Goal: Task Accomplishment & Management: Use online tool/utility

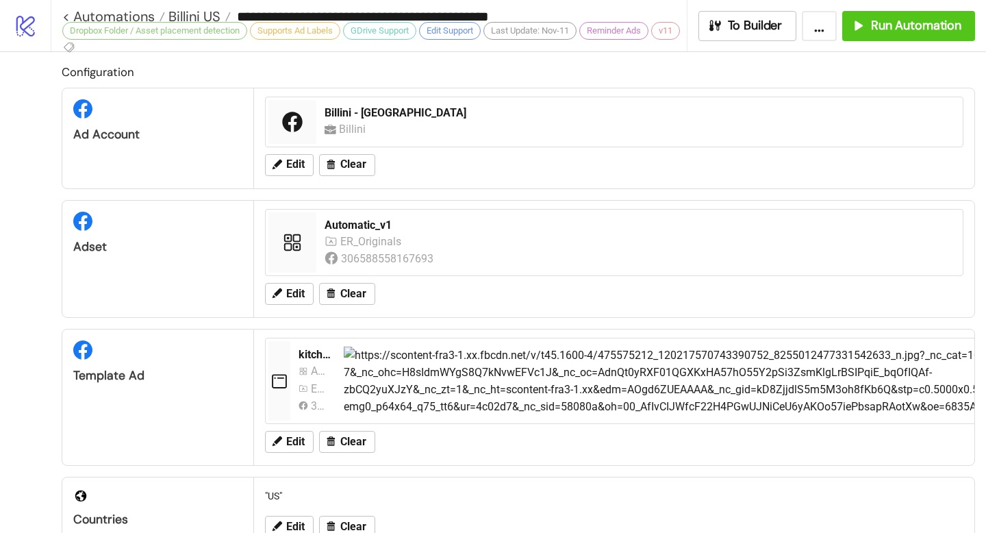
scroll to position [794, 0]
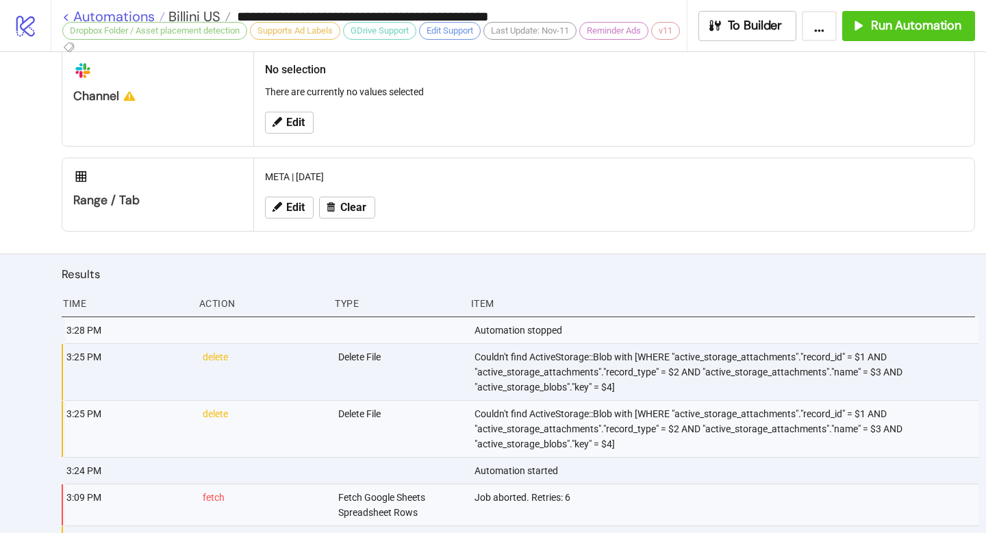
click at [83, 13] on link "< Automations" at bounding box center [113, 17] width 103 height 14
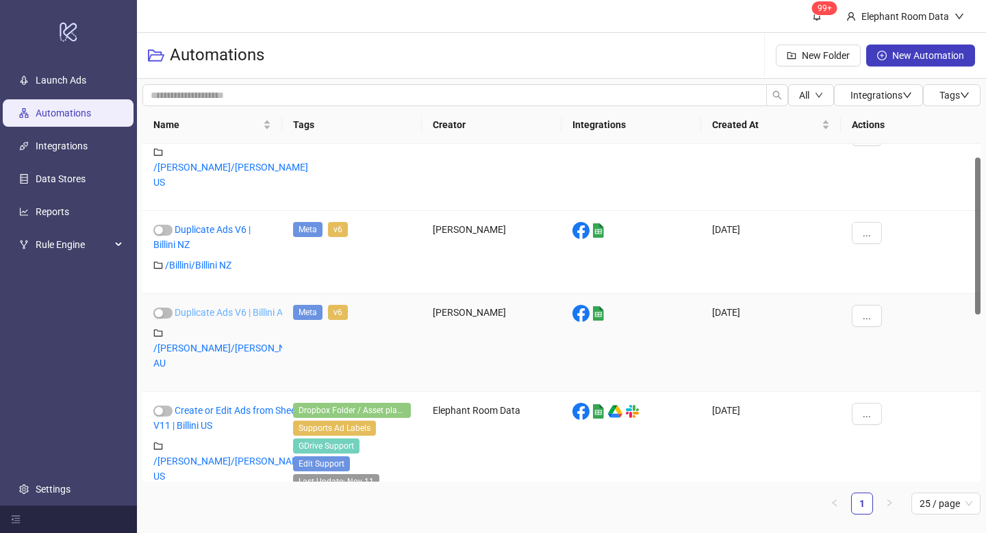
scroll to position [31, 0]
click at [223, 404] on link "Create or Edit Ads from Sheet V11 | Billini US" at bounding box center [226, 417] width 146 height 26
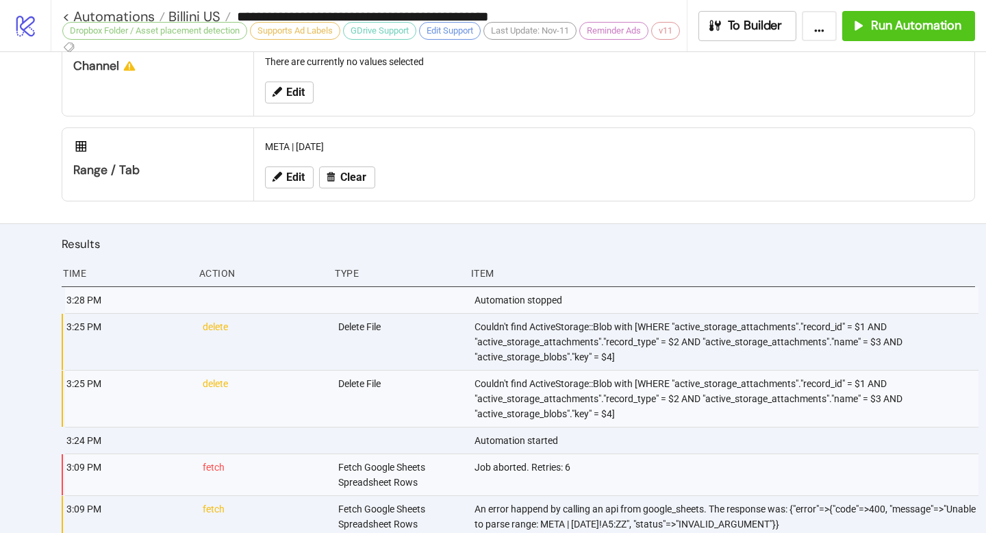
scroll to position [826, 0]
click at [66, 15] on link "< Automations" at bounding box center [113, 17] width 103 height 14
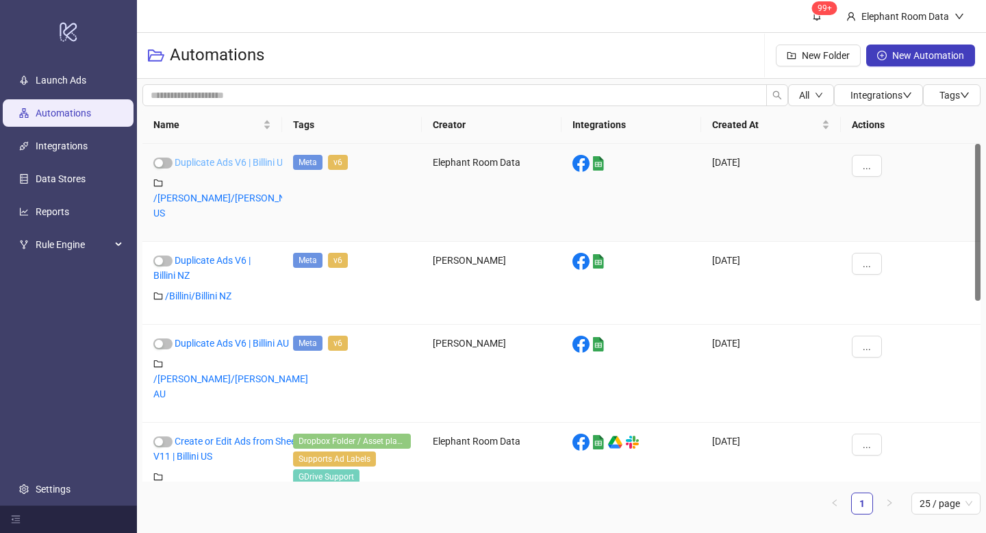
click at [225, 162] on link "Duplicate Ads V6 | Billini US" at bounding box center [232, 162] width 114 height 11
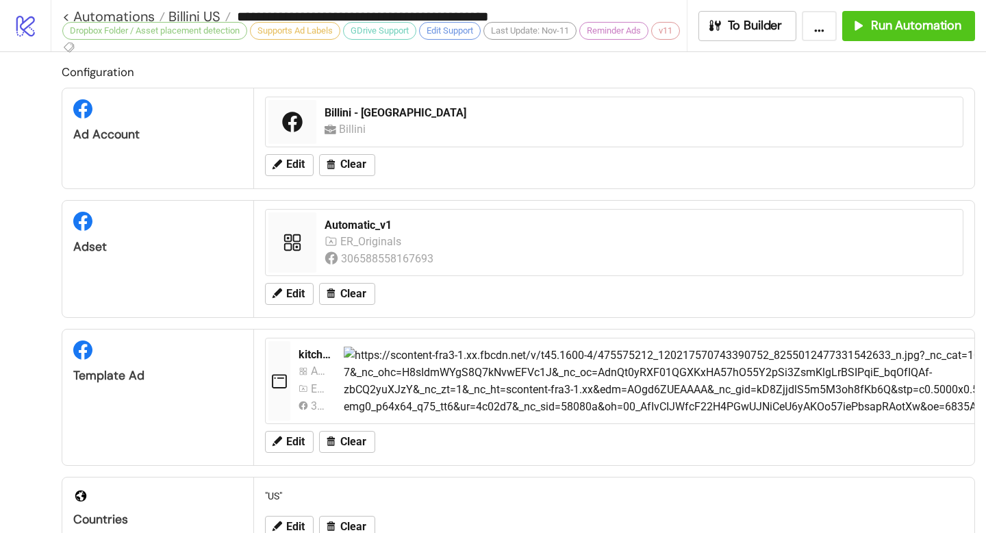
type input "**********"
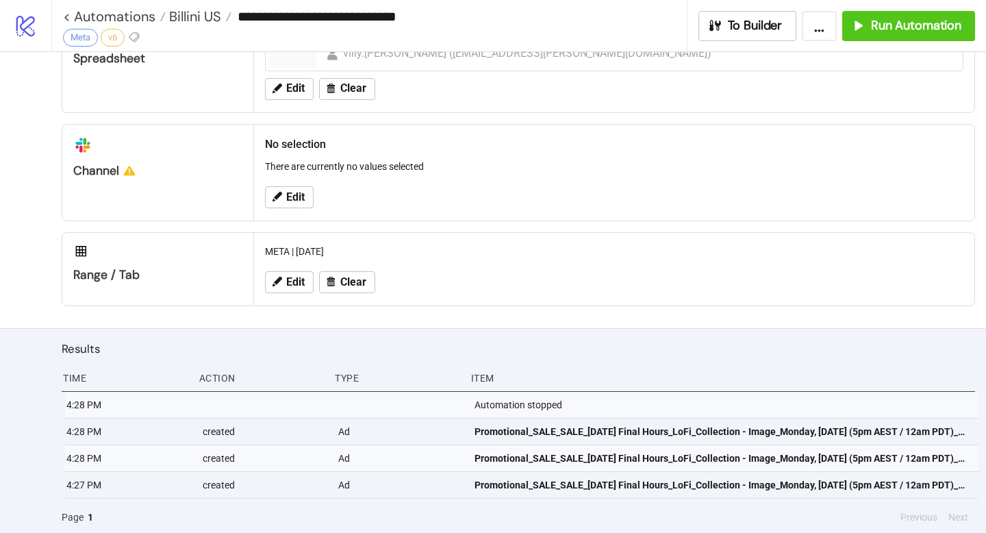
scroll to position [530, 0]
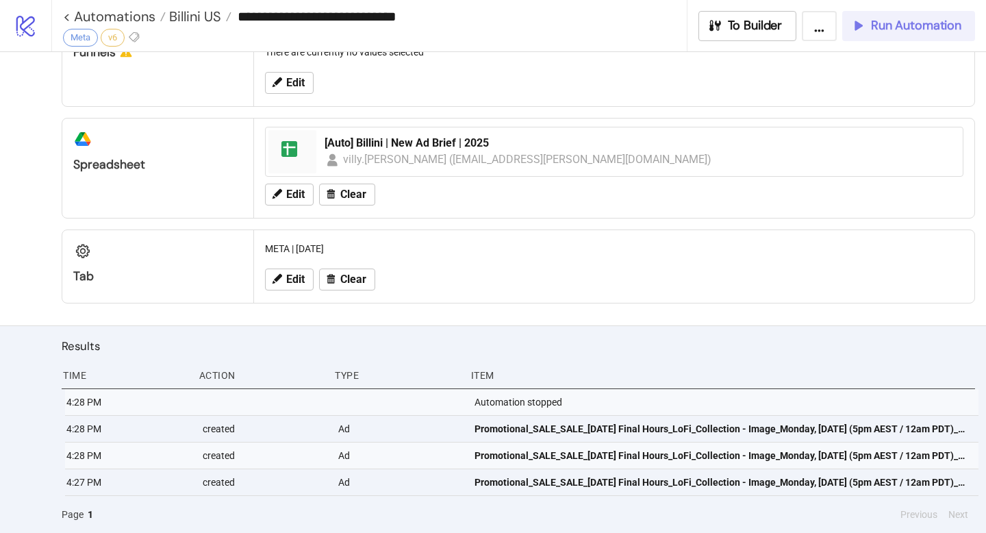
click at [907, 30] on span "Run Automation" at bounding box center [916, 26] width 90 height 16
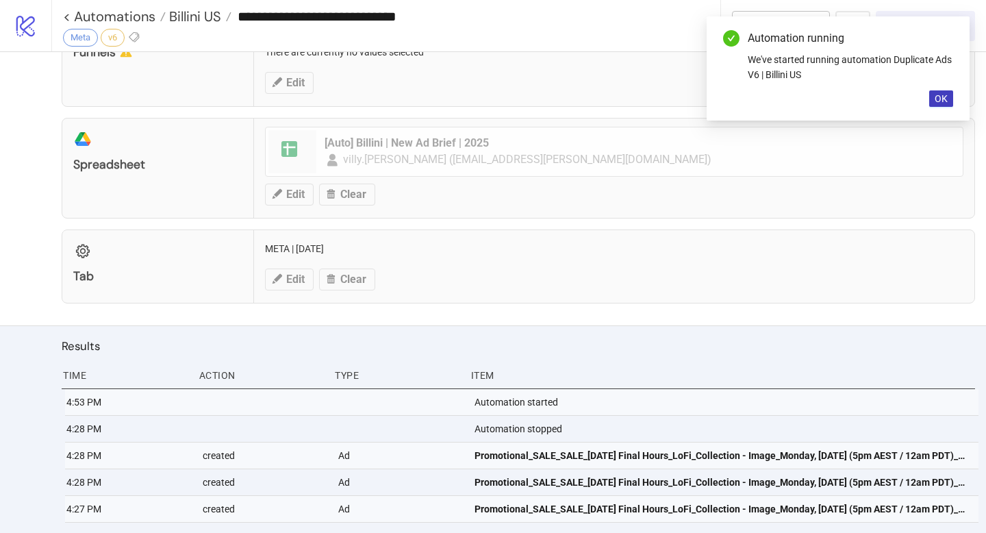
scroll to position [557, 0]
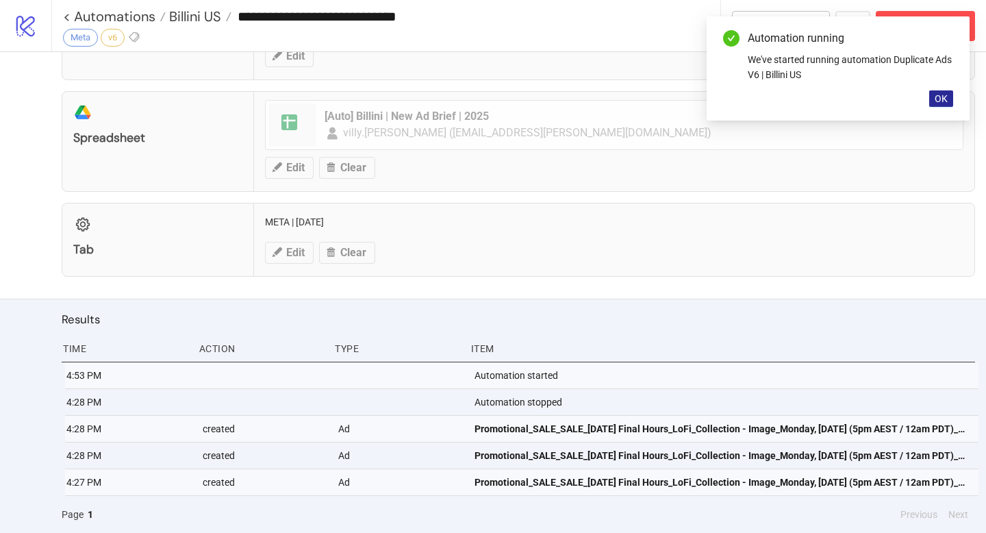
click at [935, 100] on span "OK" at bounding box center [941, 98] width 13 height 11
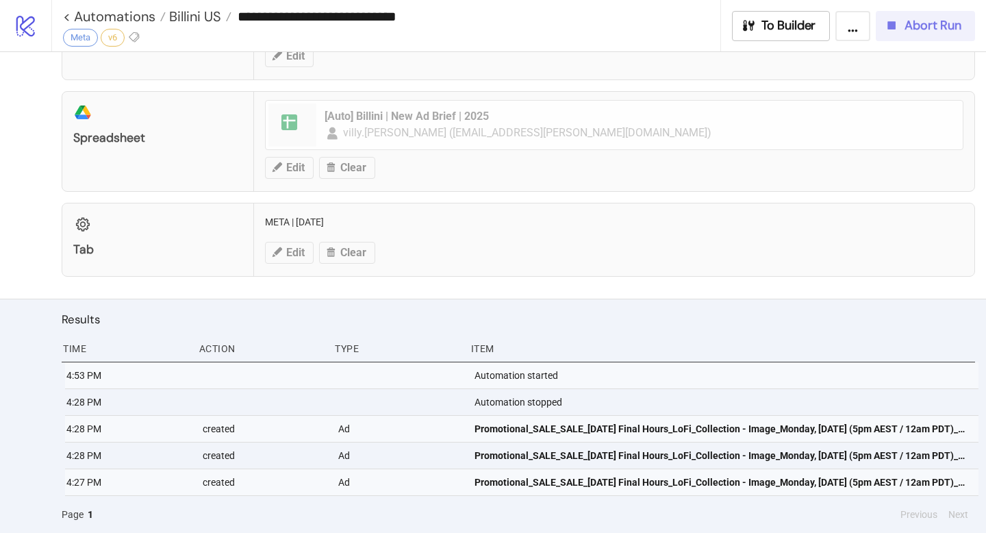
click at [917, 28] on span "Abort Run" at bounding box center [932, 26] width 57 height 16
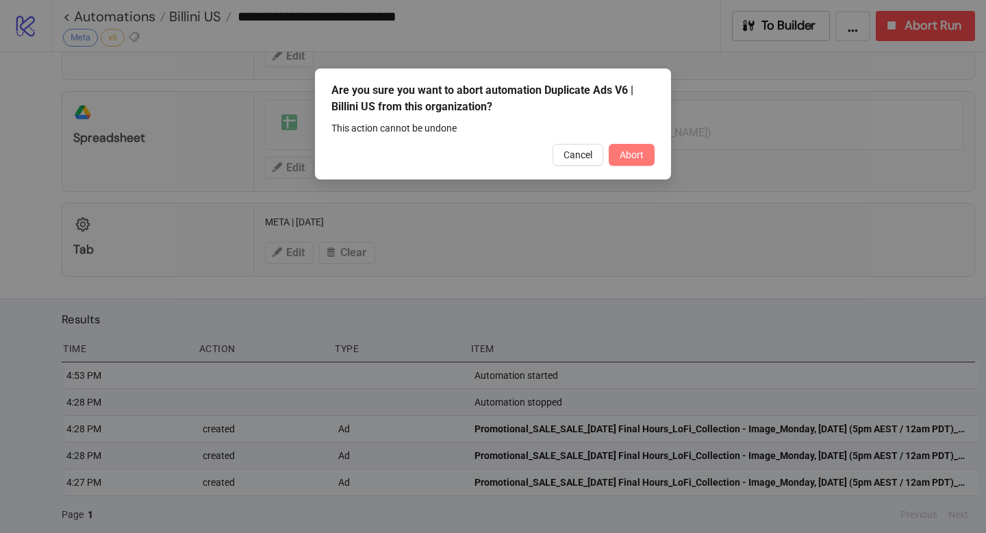
click at [634, 154] on span "Abort" at bounding box center [632, 154] width 24 height 11
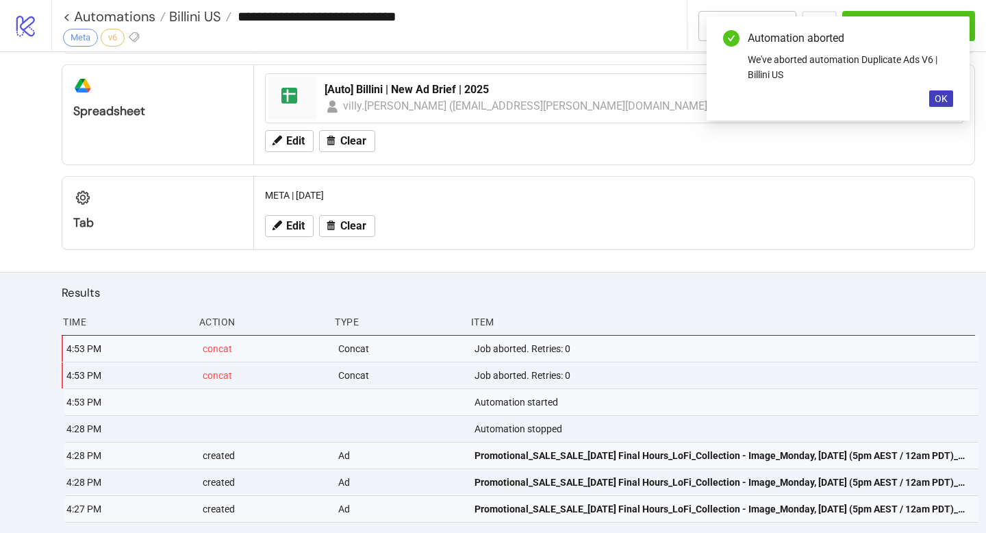
scroll to position [610, 0]
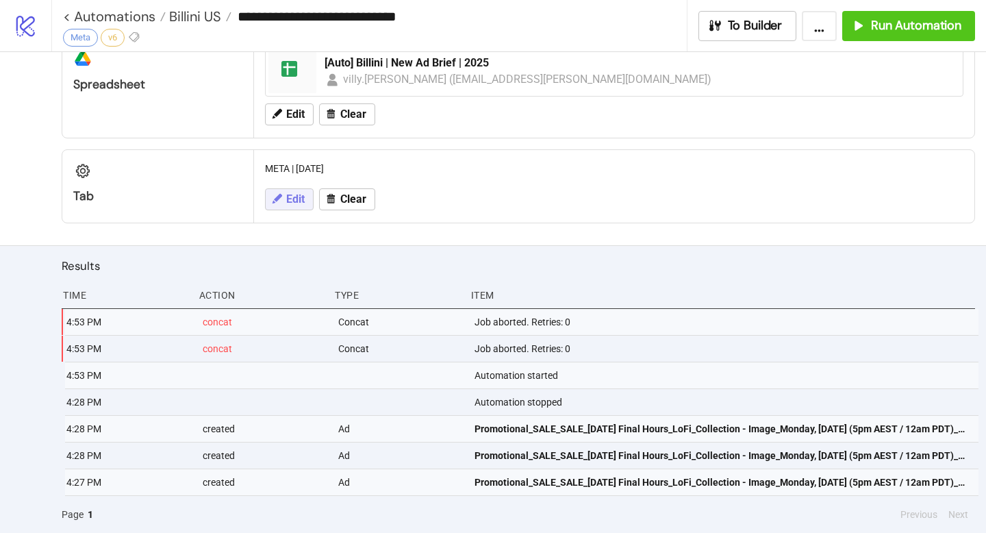
click at [300, 201] on span "Edit" at bounding box center [295, 199] width 18 height 12
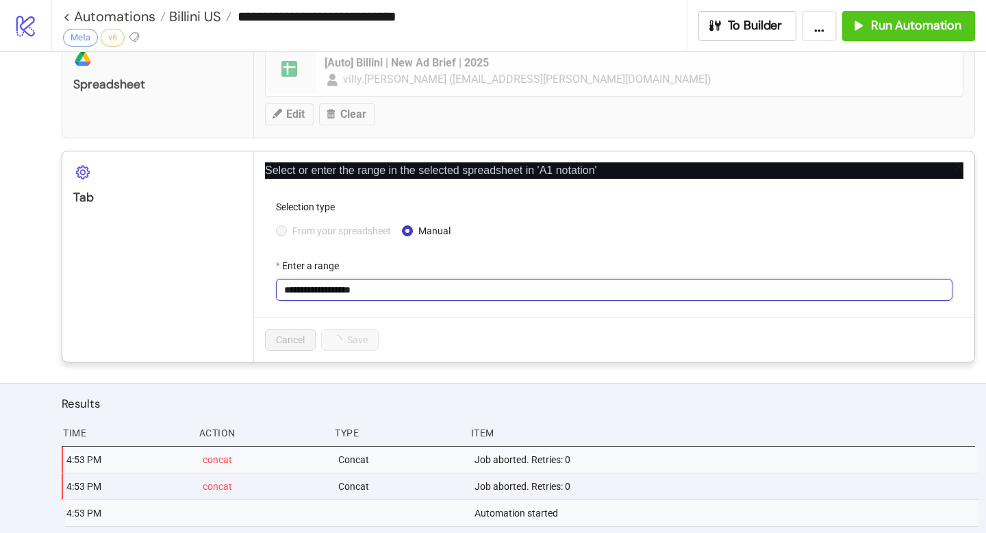
drag, startPoint x: 386, startPoint y: 290, endPoint x: 216, endPoint y: 288, distance: 170.5
click at [216, 288] on div "**********" at bounding box center [518, 257] width 913 height 212
paste input "text"
type input "**********"
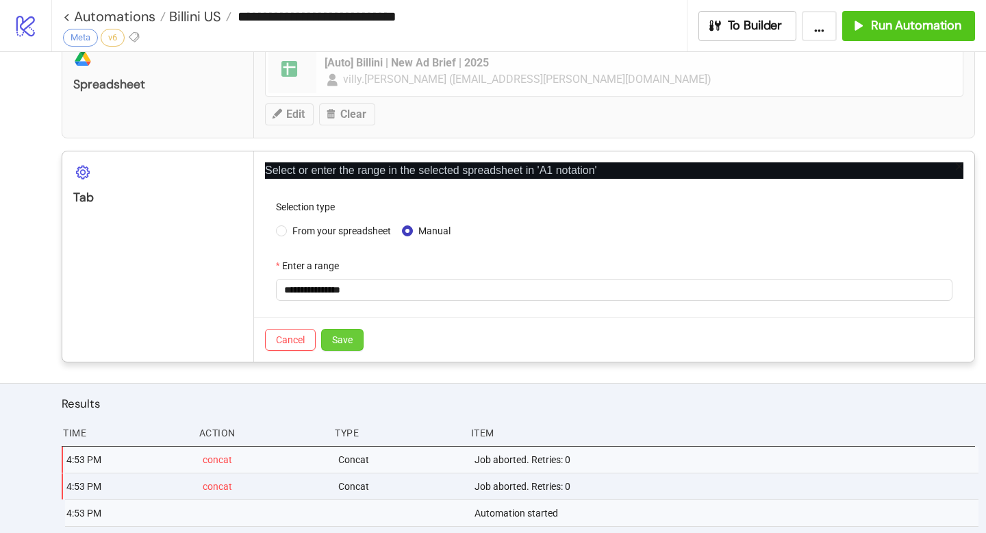
click at [355, 343] on button "Save" at bounding box center [342, 340] width 42 height 22
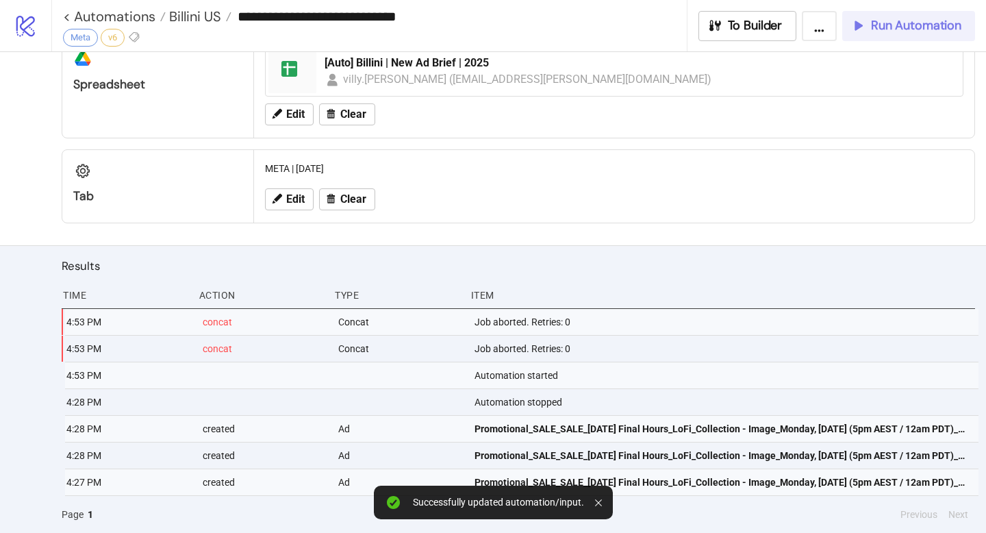
click at [881, 29] on span "Run Automation" at bounding box center [916, 26] width 90 height 16
